Goal: Find specific page/section

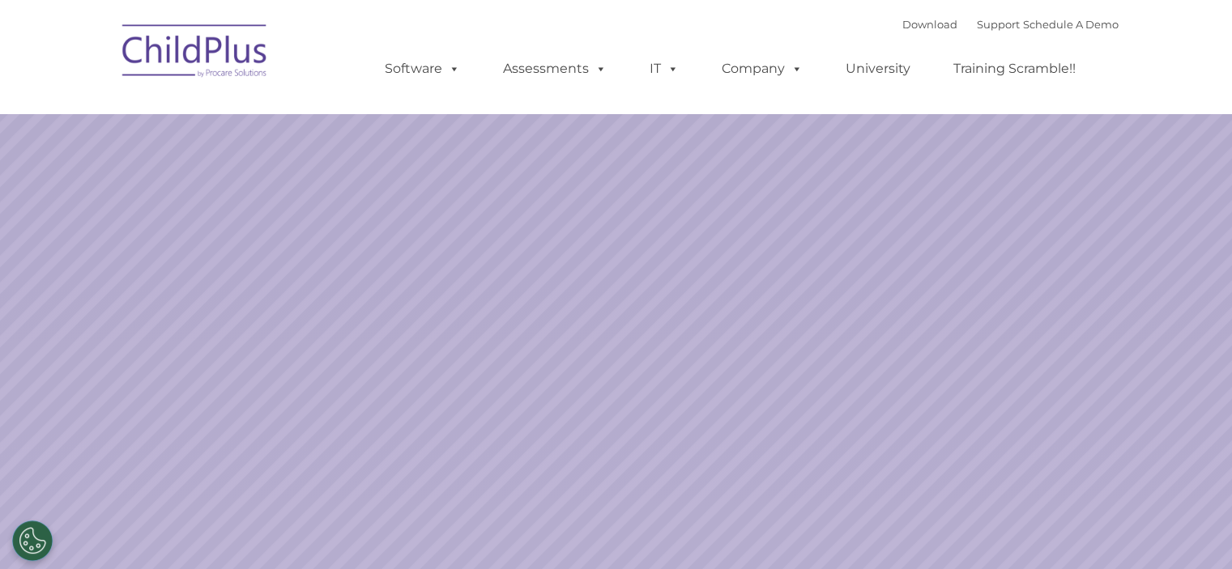
select select "MEDIUM"
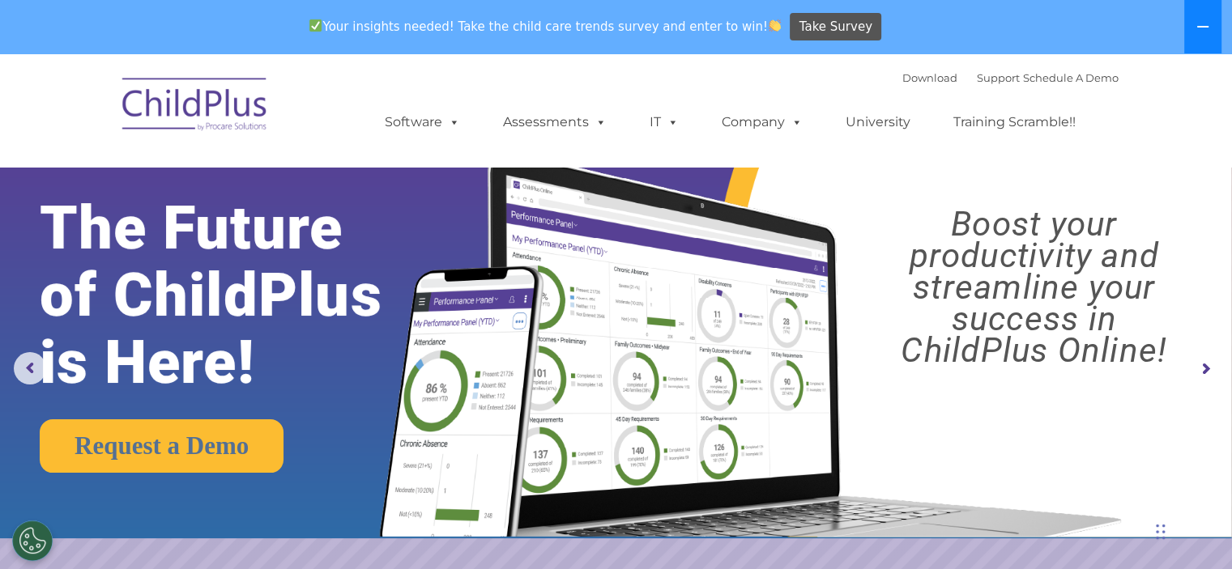
click at [1198, 28] on icon at bounding box center [1202, 26] width 13 height 13
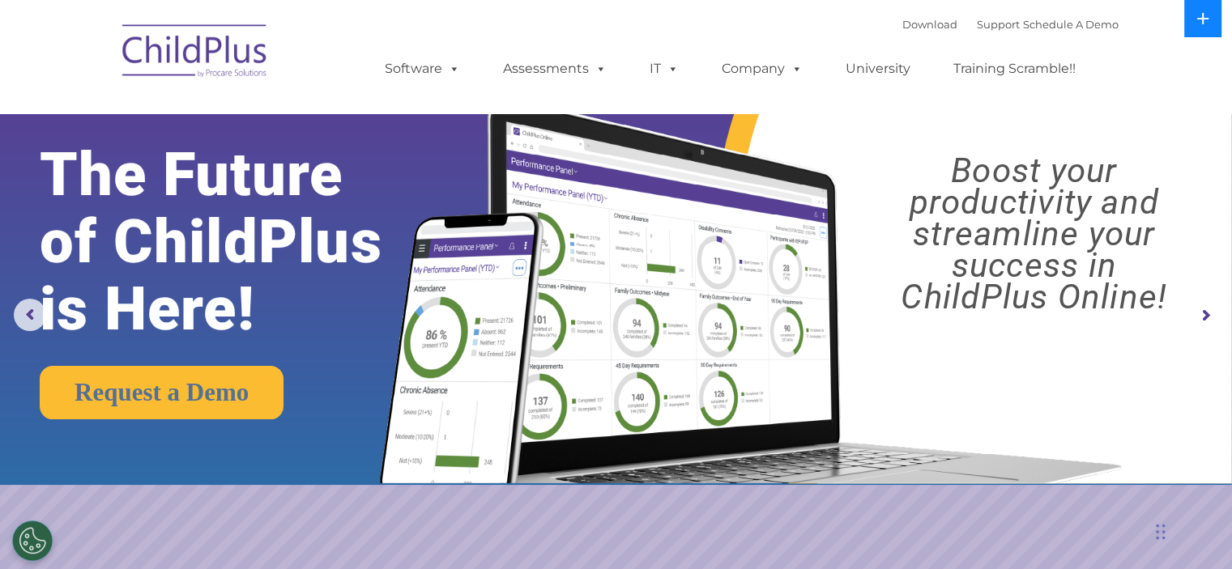
click at [1198, 28] on button at bounding box center [1202, 18] width 37 height 37
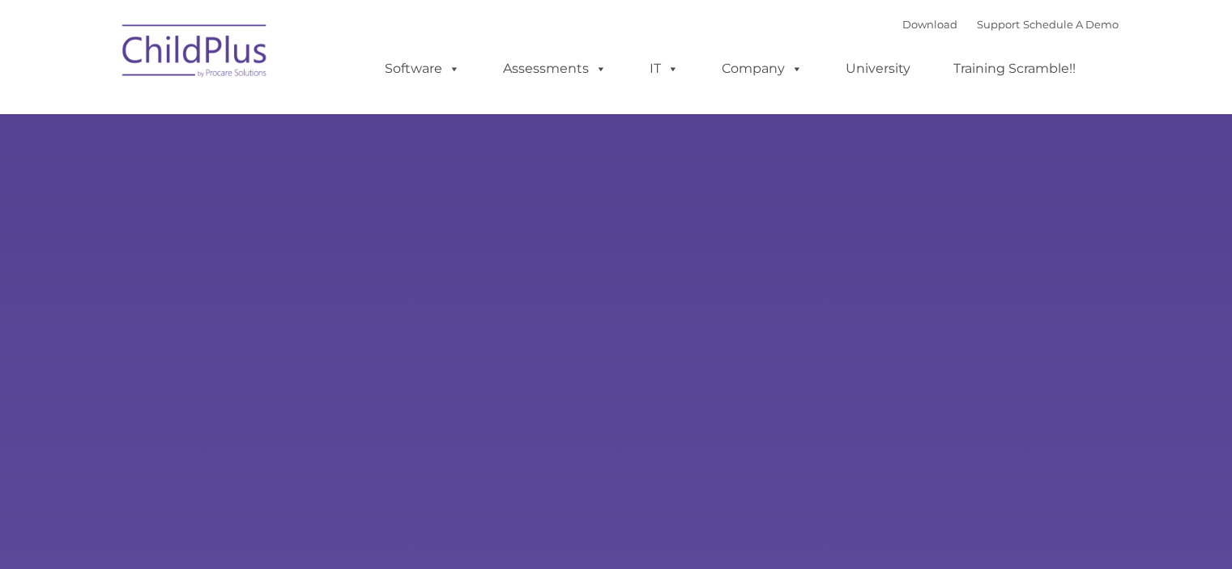
type input ""
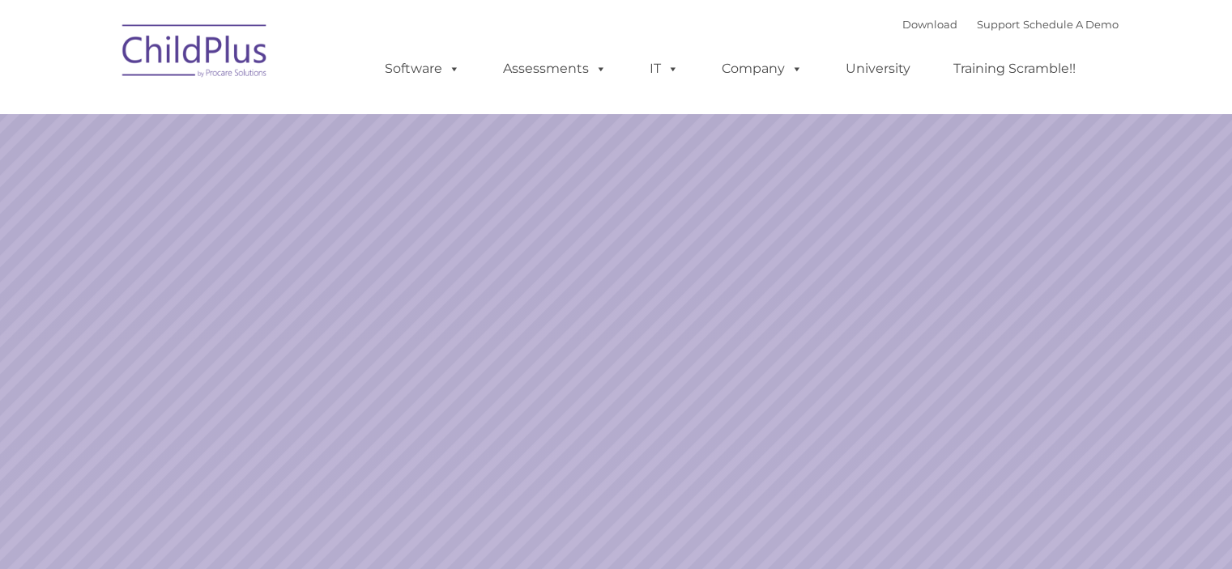
select select "MEDIUM"
